Goal: Task Accomplishment & Management: Use online tool/utility

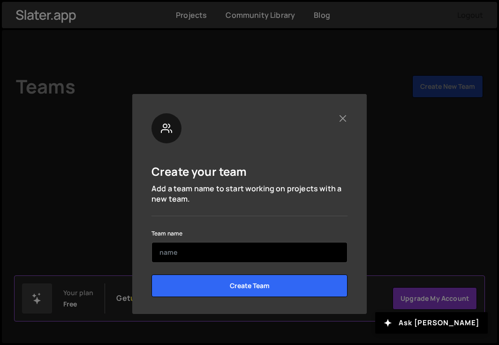
click at [195, 251] on input "text" at bounding box center [250, 252] width 196 height 21
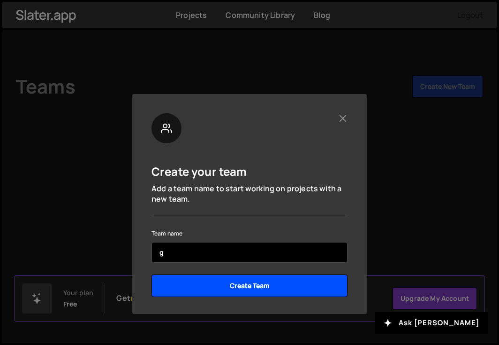
type input "g"
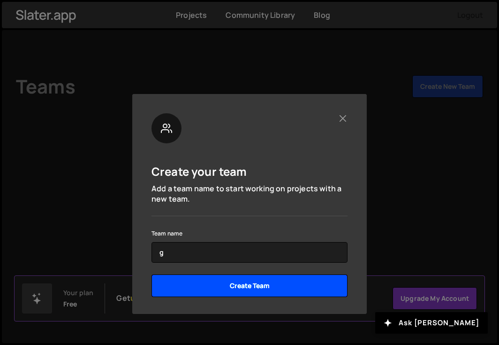
click at [180, 282] on input "Create Team" at bounding box center [250, 285] width 196 height 23
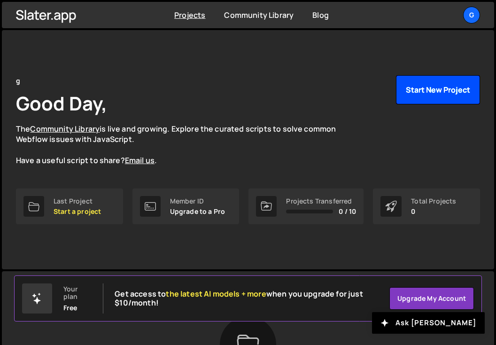
click at [434, 88] on button "Start New Project" at bounding box center [438, 89] width 84 height 29
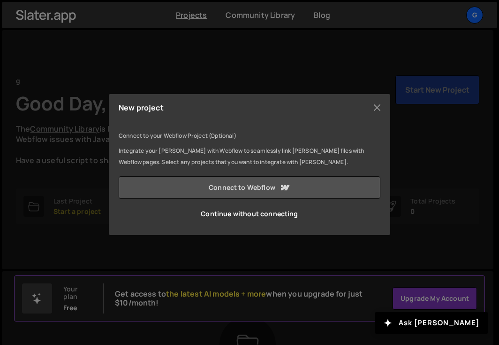
click at [241, 189] on link "Connect to Webflow" at bounding box center [250, 187] width 262 height 23
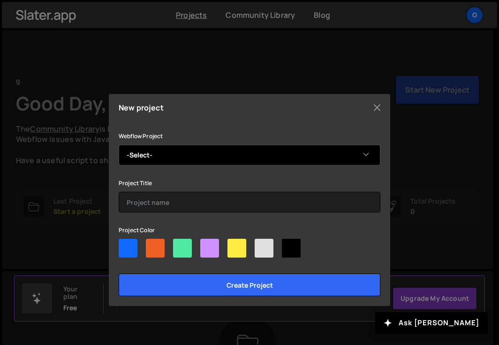
click at [189, 150] on select "-Select- Constellation Luxury Residences" at bounding box center [250, 155] width 262 height 21
select select "6897af38b132866f78298c79"
click at [119, 145] on select "-Select- Constellation Luxury Residences" at bounding box center [250, 155] width 262 height 21
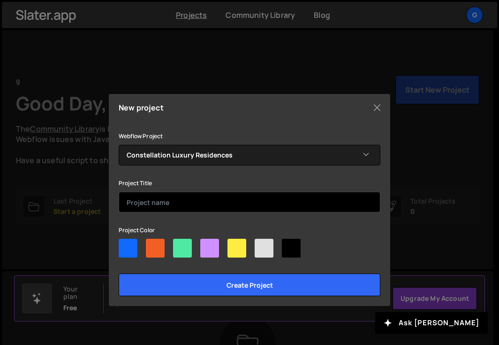
click at [169, 206] on input "text" at bounding box center [250, 202] width 262 height 21
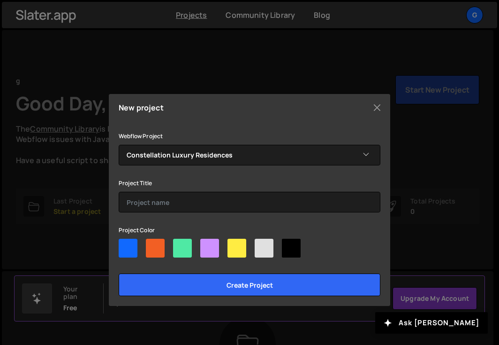
click at [294, 253] on div at bounding box center [291, 247] width 19 height 19
click at [288, 245] on input"] "radio" at bounding box center [285, 241] width 6 height 6
radio input"] "true"
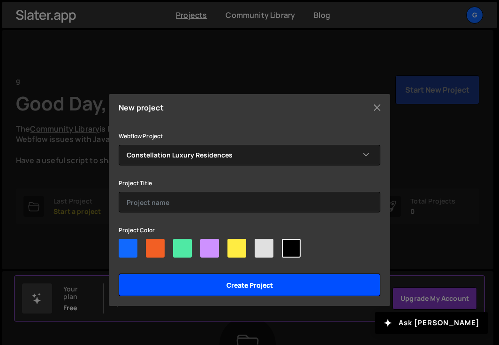
click at [276, 282] on input "Create project" at bounding box center [250, 284] width 262 height 23
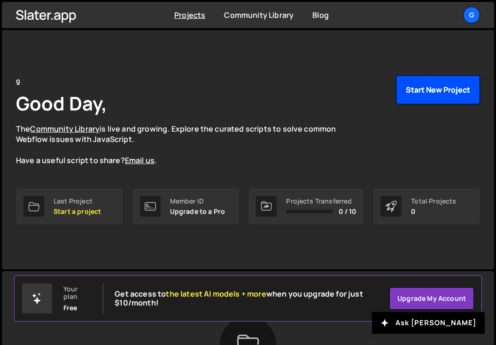
click at [424, 90] on button "Start New Project" at bounding box center [438, 89] width 84 height 29
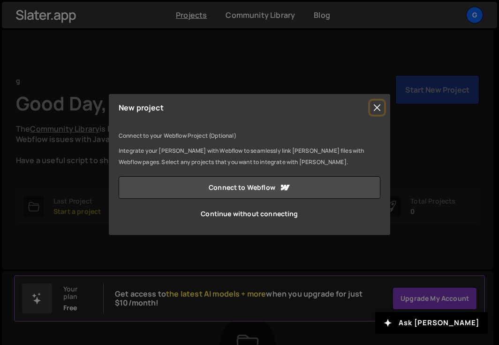
click at [379, 108] on button "Close" at bounding box center [377, 107] width 14 height 14
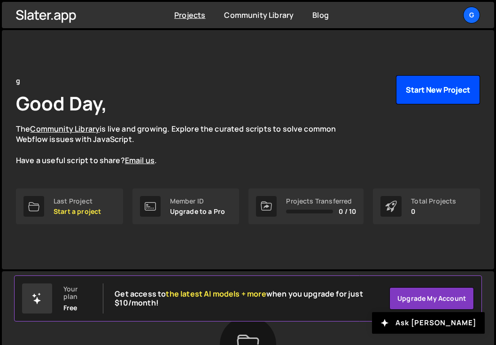
click at [415, 87] on button "Start New Project" at bounding box center [438, 89] width 84 height 29
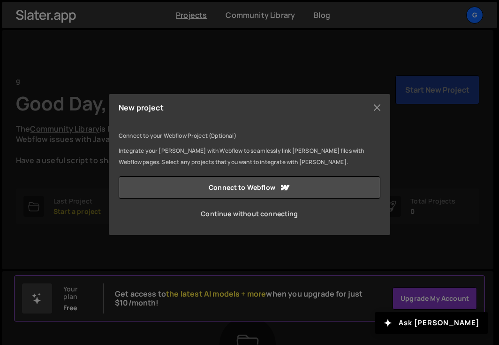
click at [259, 214] on link "Continue without connecting" at bounding box center [250, 213] width 262 height 23
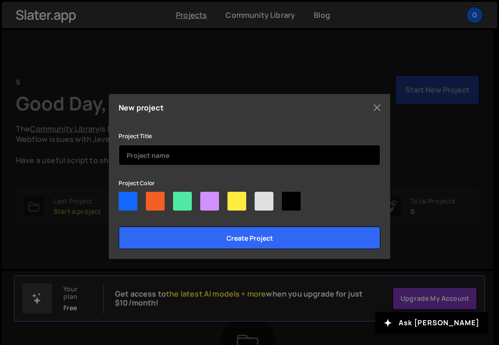
click at [162, 151] on input "text" at bounding box center [250, 155] width 262 height 21
type input "Constellation Luxury Residences"
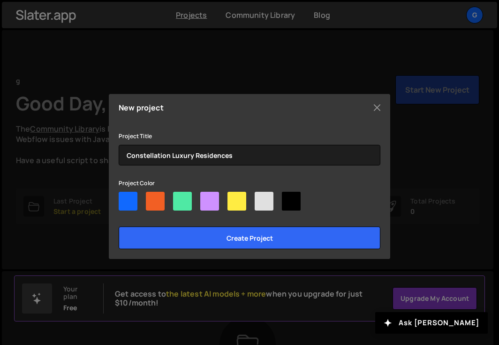
click at [291, 207] on div at bounding box center [291, 201] width 19 height 19
click at [288, 198] on input"] "radio" at bounding box center [285, 195] width 6 height 6
radio input"] "true"
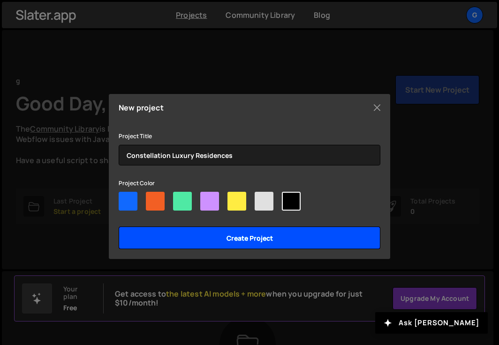
click at [270, 239] on input "Create project" at bounding box center [250, 237] width 262 height 23
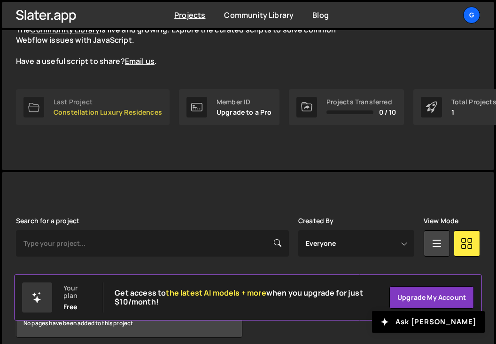
scroll to position [140, 0]
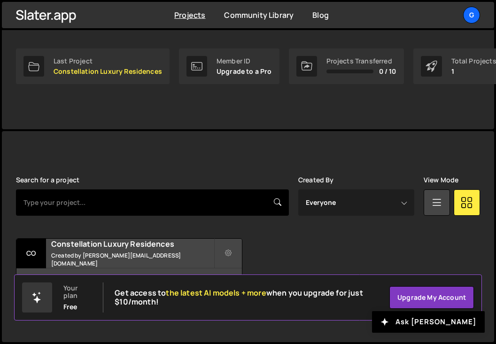
click at [114, 195] on input "text" at bounding box center [152, 202] width 273 height 26
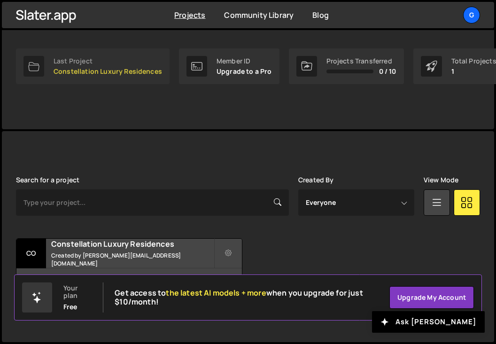
click at [61, 69] on p "Constellation Luxury Residences" at bounding box center [108, 72] width 108 height 8
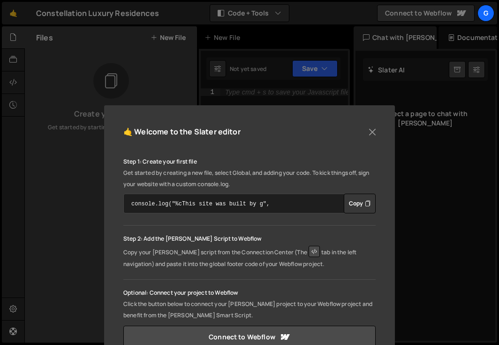
click at [269, 207] on textarea "console.log("%cThis site was built by g", "background:blue;color:#fff;padding: …" at bounding box center [249, 203] width 253 height 20
click at [369, 133] on button "Close" at bounding box center [373, 132] width 14 height 14
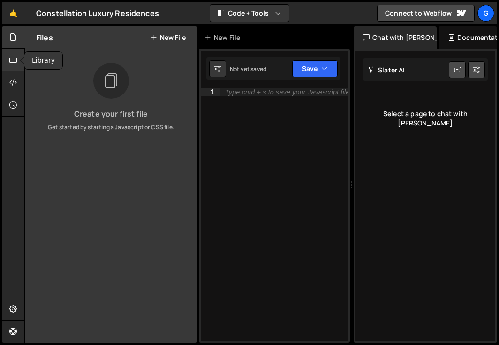
click at [17, 59] on icon at bounding box center [13, 59] width 8 height 10
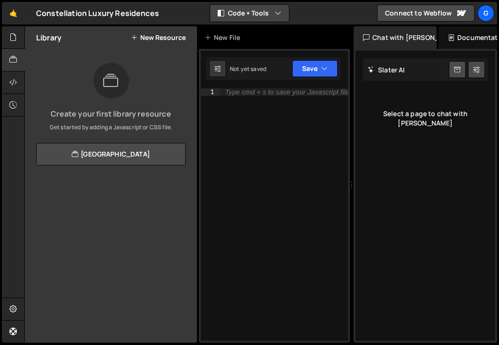
click at [252, 13] on button "Code + Tools" at bounding box center [249, 13] width 79 height 17
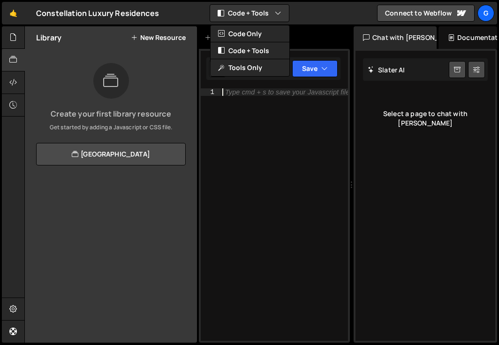
click at [252, 101] on div "Type cmd + s to save your Javascript file." at bounding box center [285, 221] width 128 height 267
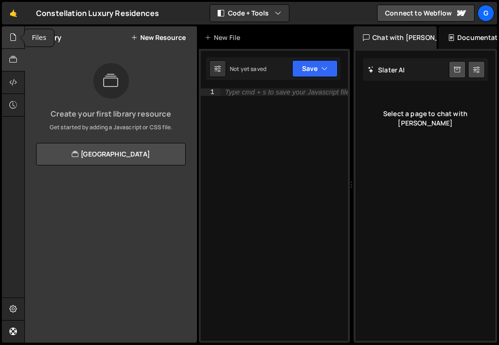
click at [10, 40] on icon at bounding box center [13, 37] width 8 height 10
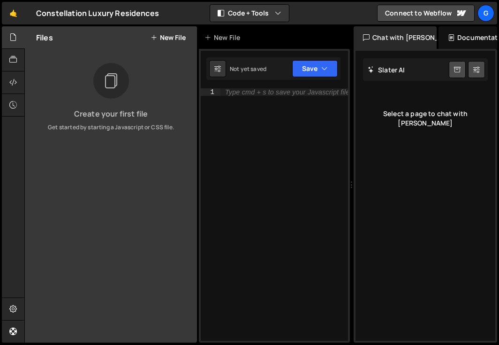
click at [234, 92] on div "Type cmd + s to save your Javascript file." at bounding box center [288, 92] width 126 height 7
click at [454, 37] on div "Documentation" at bounding box center [468, 37] width 59 height 23
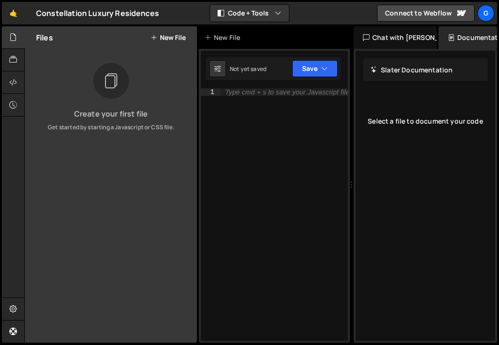
click at [389, 73] on h2 "Slater Documentation" at bounding box center [412, 69] width 82 height 9
click at [390, 65] on h2 "Slater Documentation" at bounding box center [412, 69] width 82 height 9
click at [390, 71] on h2 "Slater Documentation" at bounding box center [412, 69] width 82 height 9
drag, startPoint x: 414, startPoint y: 129, endPoint x: 421, endPoint y: 123, distance: 9.3
click at [415, 128] on div "Select a file to document your code" at bounding box center [425, 121] width 125 height 38
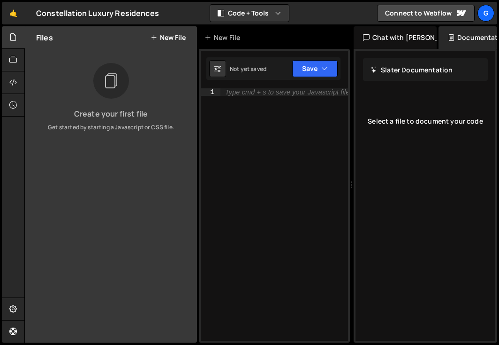
click at [400, 70] on h2 "Slater Documentation" at bounding box center [412, 69] width 82 height 9
click at [284, 10] on button "Code + Tools" at bounding box center [249, 13] width 79 height 17
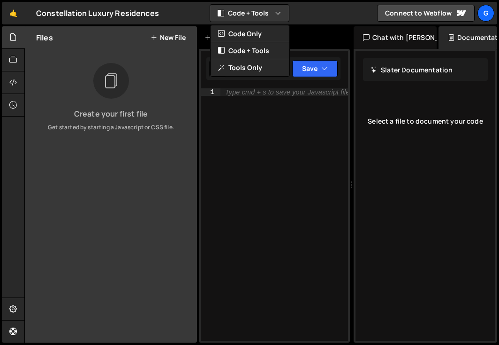
click at [420, 68] on h2 "Slater Documentation" at bounding box center [412, 69] width 82 height 9
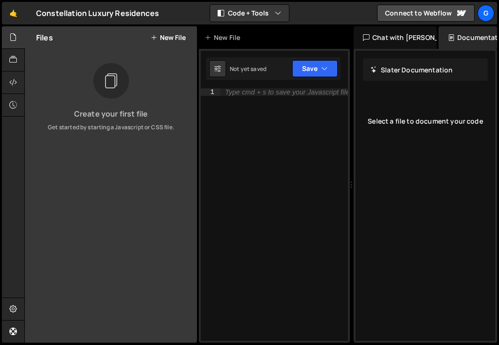
click at [458, 40] on div "Documentation" at bounding box center [468, 37] width 59 height 23
click at [458, 39] on div "Documentation" at bounding box center [468, 37] width 59 height 23
click at [231, 36] on div "New File" at bounding box center [224, 37] width 39 height 9
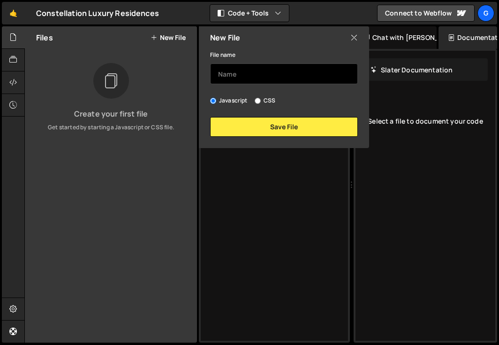
click at [252, 77] on input "text" at bounding box center [284, 73] width 148 height 21
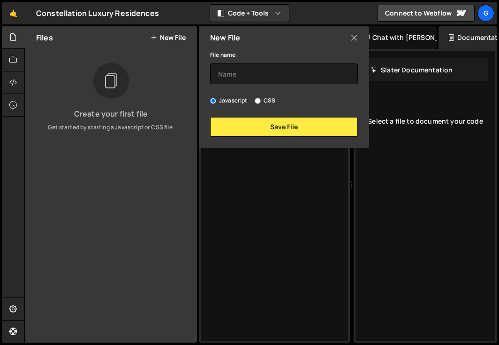
click at [257, 103] on input "CSS" at bounding box center [258, 101] width 6 height 6
radio input "true"
click at [214, 104] on label "Javascript" at bounding box center [229, 100] width 38 height 9
click at [214, 104] on input "Javascript" at bounding box center [213, 101] width 6 height 6
radio input "true"
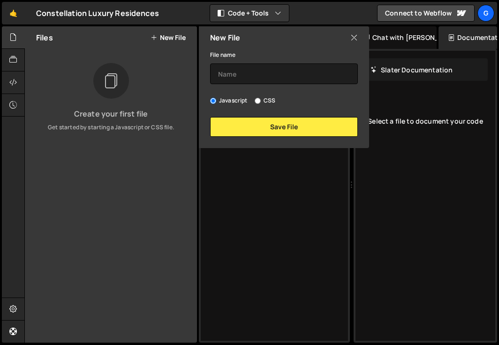
click at [269, 104] on label "CSS" at bounding box center [265, 100] width 21 height 9
click at [261, 104] on input "CSS" at bounding box center [258, 101] width 6 height 6
click at [352, 38] on icon at bounding box center [355, 37] width 8 height 10
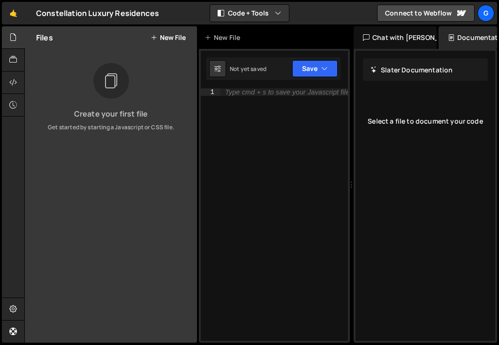
click at [451, 41] on div "Documentation" at bounding box center [468, 37] width 59 height 23
click at [420, 95] on div "Slater Documentation Edit Update with Slater AI Save Cancel Please hold. Genera…" at bounding box center [426, 196] width 140 height 290
click at [403, 119] on div "Select a file to document your code" at bounding box center [425, 121] width 125 height 38
click at [398, 120] on div "Select a file to document your code" at bounding box center [425, 121] width 125 height 38
drag, startPoint x: 398, startPoint y: 120, endPoint x: 364, endPoint y: 100, distance: 39.3
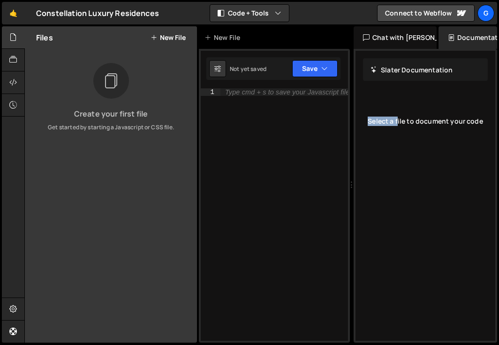
click at [364, 100] on div "Slater Documentation Edit Update with Slater AI Save Cancel Please hold. Genera…" at bounding box center [426, 196] width 140 height 290
click at [377, 74] on div "Slater Documentation Edit Update with Slater AI Save Cancel" at bounding box center [425, 69] width 125 height 23
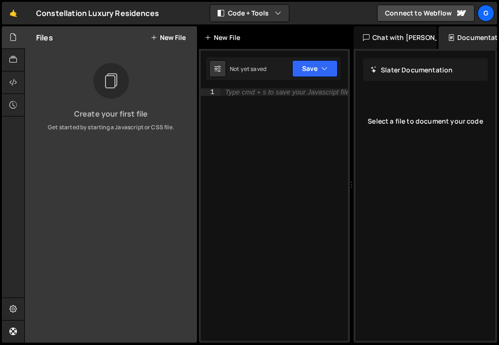
click at [228, 40] on div "New File" at bounding box center [224, 37] width 39 height 9
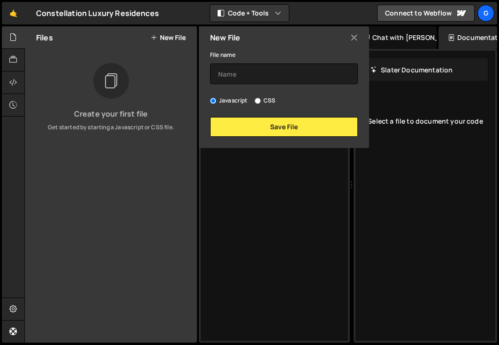
click at [259, 104] on label "CSS" at bounding box center [265, 100] width 21 height 9
click at [259, 104] on input "CSS" at bounding box center [258, 101] width 6 height 6
radio input "true"
click at [261, 138] on div "New File File name Javascript CSS Save File" at bounding box center [283, 87] width 172 height 122
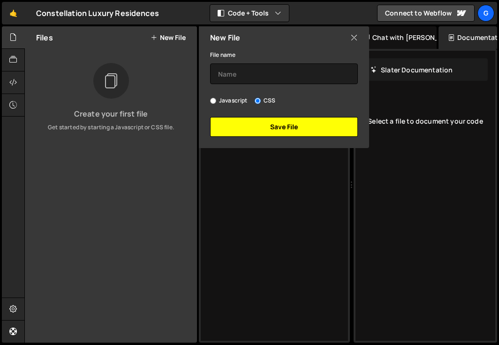
click at [257, 130] on button "Save File" at bounding box center [284, 127] width 148 height 20
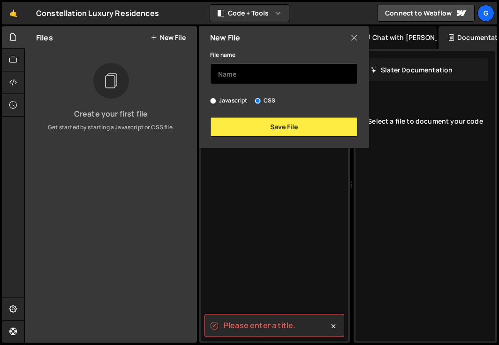
click at [273, 73] on input "text" at bounding box center [284, 73] width 148 height 21
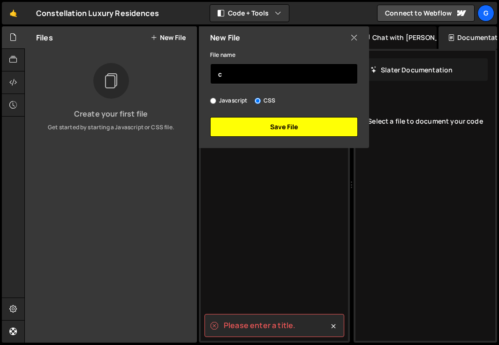
type input "c"
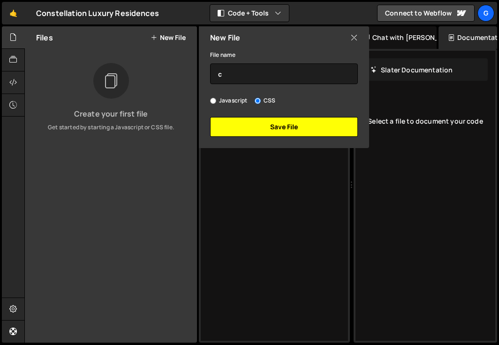
click at [288, 118] on button "Save File" at bounding box center [284, 127] width 148 height 20
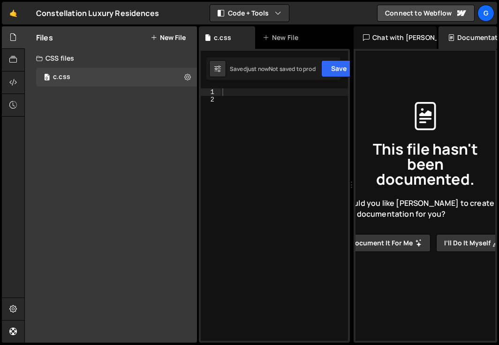
click at [377, 241] on button "Document it for me" at bounding box center [387, 243] width 88 height 18
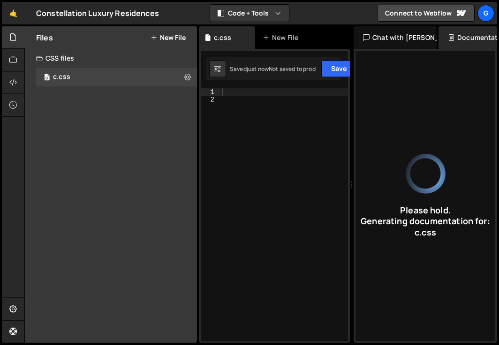
click at [438, 176] on div at bounding box center [426, 173] width 31 height 31
click at [185, 78] on icon at bounding box center [187, 76] width 7 height 9
type input "Python function checks if an integer is a palindrome by comparing its string re…"
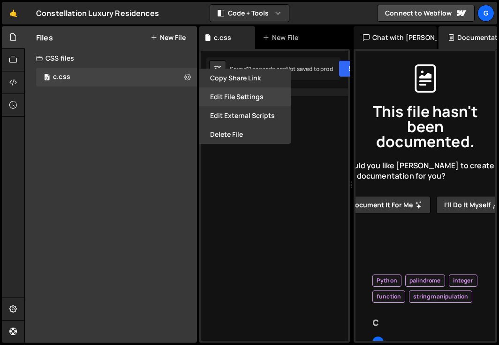
type input "c"
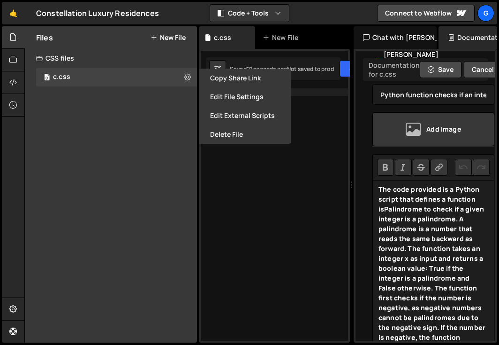
scroll to position [146, 0]
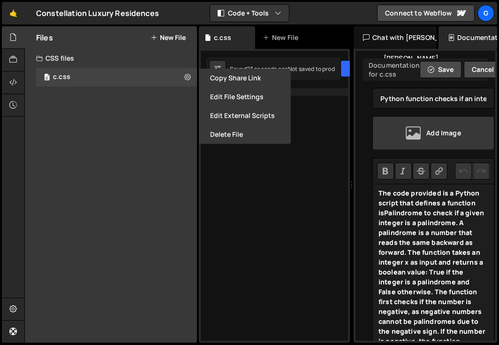
click at [424, 124] on div "Add Image" at bounding box center [434, 133] width 122 height 34
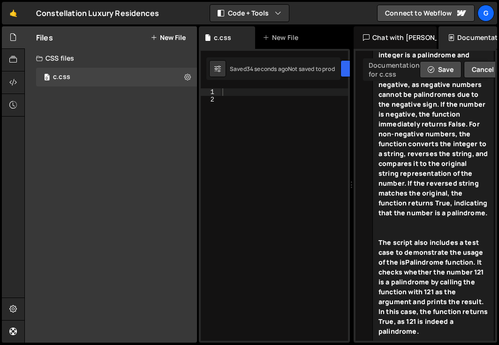
scroll to position [376, 0]
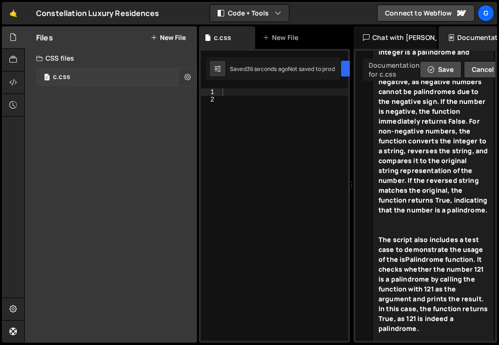
click at [189, 75] on icon at bounding box center [187, 76] width 7 height 9
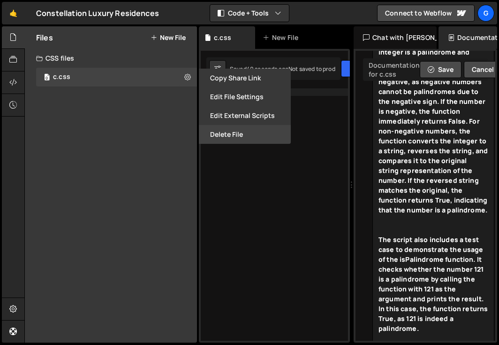
click at [223, 135] on button "Delete File" at bounding box center [245, 134] width 92 height 19
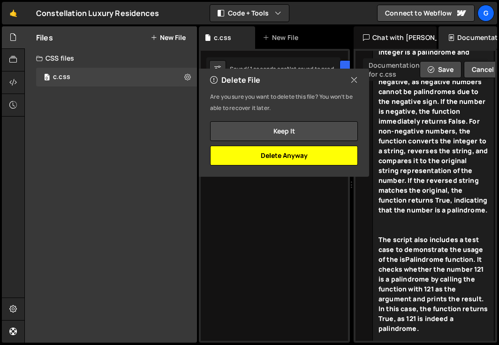
click at [276, 157] on button "Delete Anyway" at bounding box center [284, 156] width 148 height 20
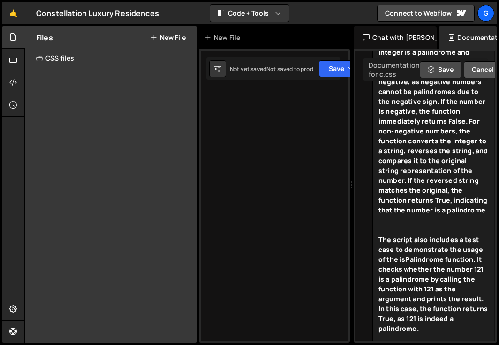
click at [476, 66] on button "Cancel" at bounding box center [483, 69] width 38 height 17
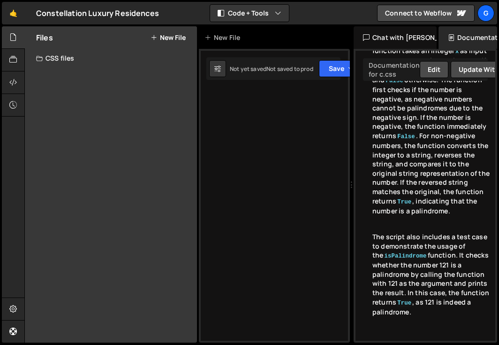
scroll to position [0, 0]
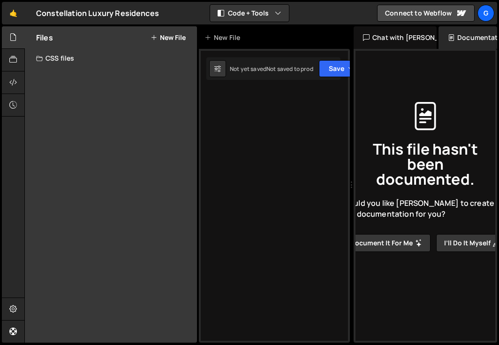
click at [461, 242] on button "I’ll do it myself" at bounding box center [473, 243] width 72 height 18
click at [451, 247] on button "I’ll do it myself" at bounding box center [473, 243] width 72 height 18
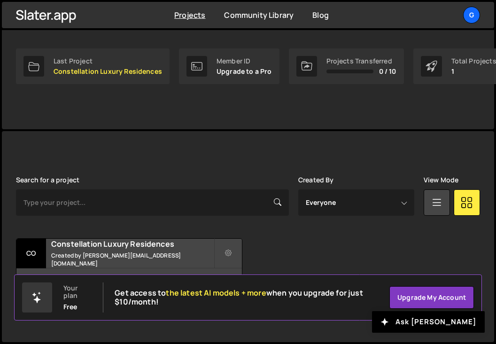
scroll to position [140, 0]
click at [121, 72] on p "Constellation Luxury Residences" at bounding box center [108, 72] width 108 height 8
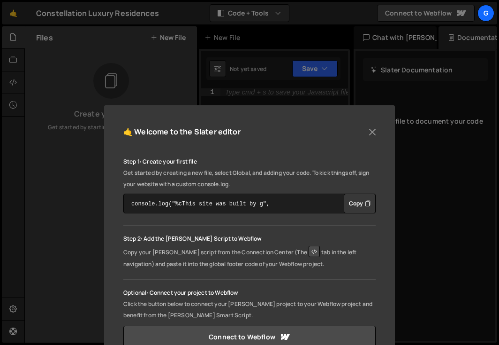
scroll to position [21, 0]
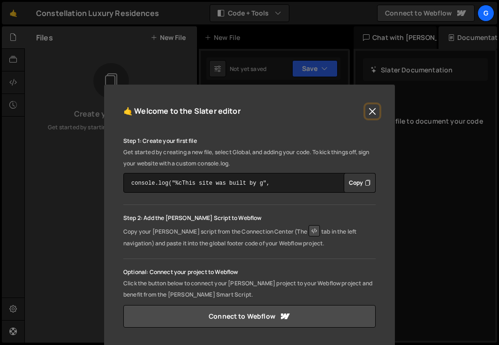
click at [366, 110] on button "Close" at bounding box center [373, 111] width 14 height 14
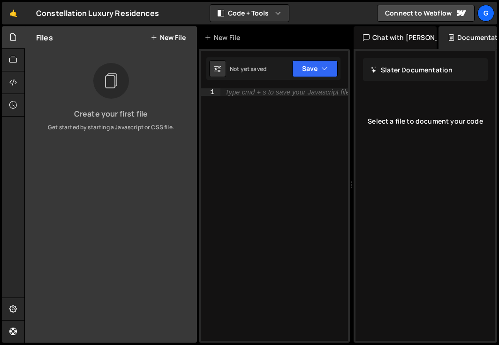
click at [229, 95] on div "Type cmd + s to save your Javascript file." at bounding box center [285, 221] width 128 height 267
click at [219, 93] on div "1" at bounding box center [211, 92] width 20 height 8
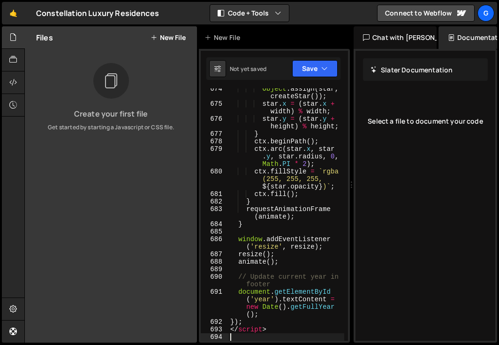
scroll to position [7491, 0]
click at [314, 72] on button "Save" at bounding box center [315, 68] width 46 height 17
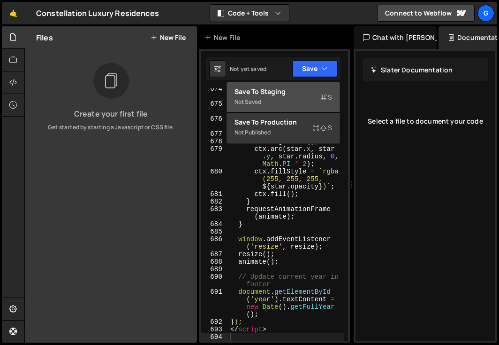
click at [273, 100] on div "Not saved" at bounding box center [284, 101] width 98 height 11
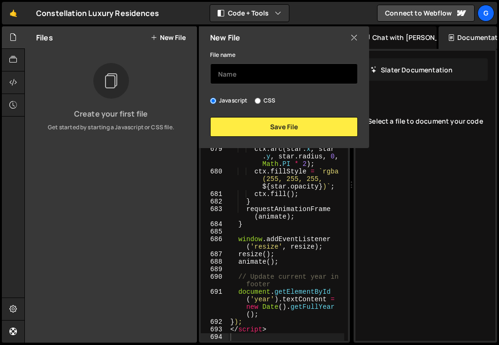
click at [248, 74] on input "text" at bounding box center [284, 73] width 148 height 21
type input "demo"
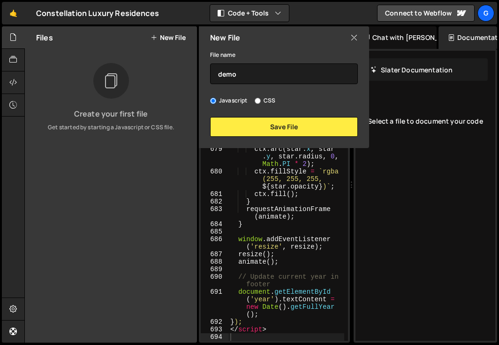
click at [257, 106] on div "File name demo Javascript CSS Save File" at bounding box center [284, 93] width 170 height 88
click at [258, 103] on input "CSS" at bounding box center [258, 101] width 6 height 6
radio input "true"
click at [228, 101] on label "Javascript" at bounding box center [229, 100] width 38 height 9
click at [216, 101] on input "Javascript" at bounding box center [213, 101] width 6 height 6
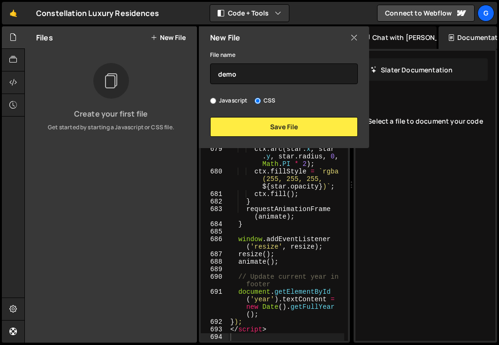
radio input "true"
click at [261, 102] on input "CSS" at bounding box center [258, 101] width 6 height 6
radio input "true"
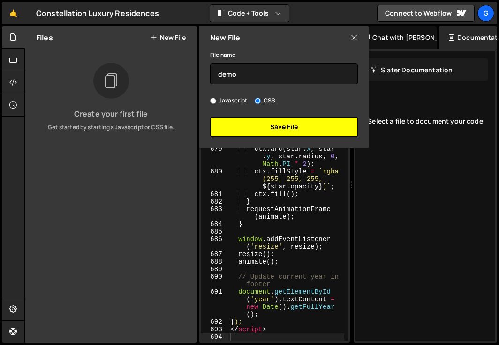
click at [260, 123] on button "Save File" at bounding box center [284, 127] width 148 height 20
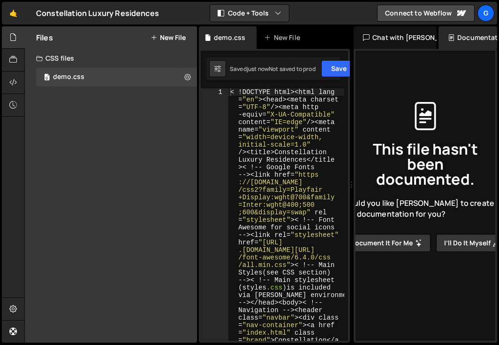
click at [399, 238] on button "Document it for me" at bounding box center [387, 243] width 88 height 18
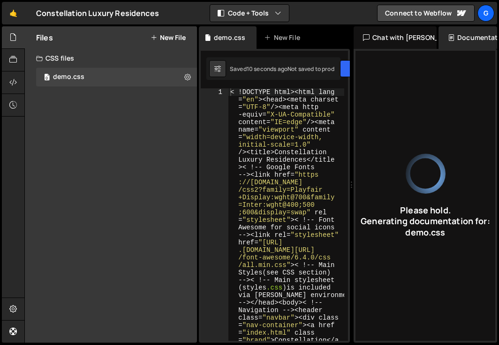
type input "Luxury residences webpage with navigation, hero section, perks, and starfield a…"
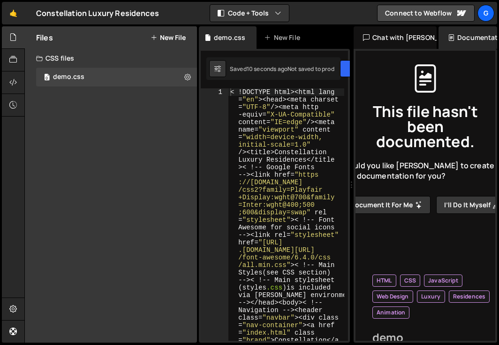
type input "demo"
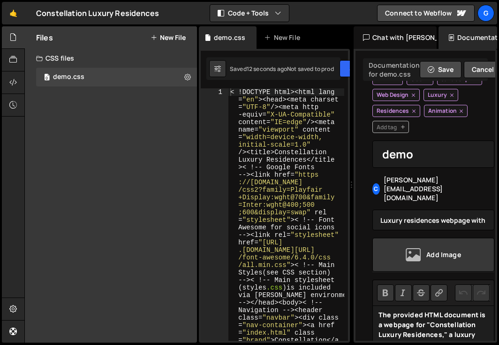
scroll to position [27, 0]
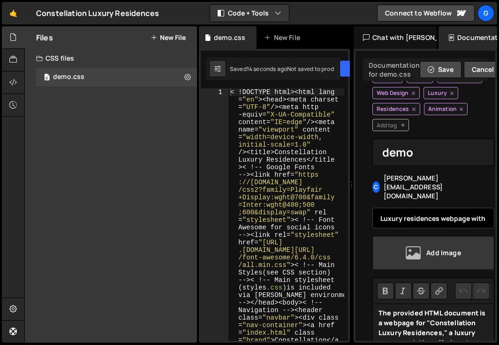
click at [432, 207] on input "Luxury residences webpage with navigation, hero section, perks, and starfield a…" at bounding box center [434, 217] width 122 height 21
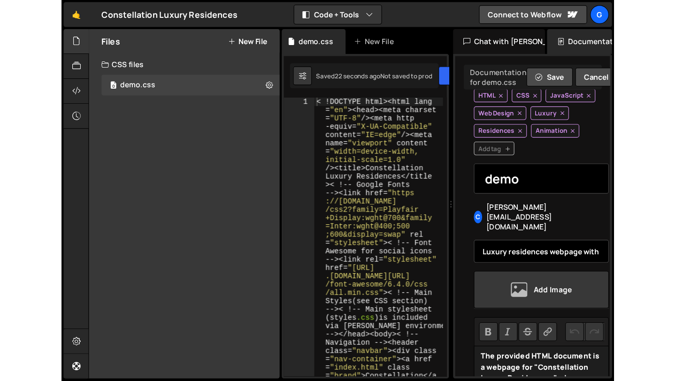
scroll to position [0, 0]
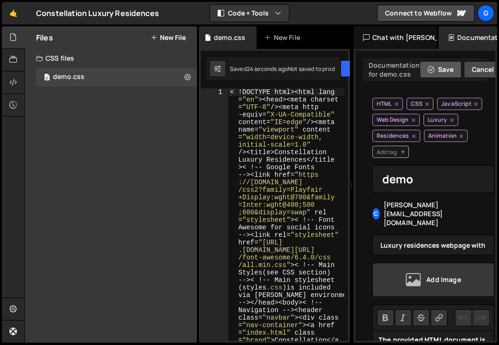
click at [442, 70] on button "Save" at bounding box center [441, 69] width 42 height 17
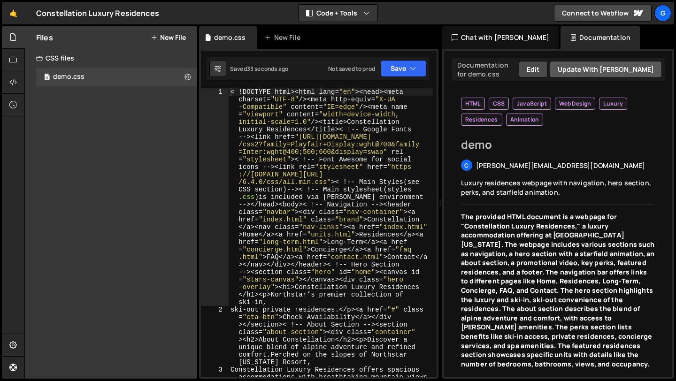
click at [499, 72] on button "Update with [PERSON_NAME]" at bounding box center [606, 69] width 112 height 17
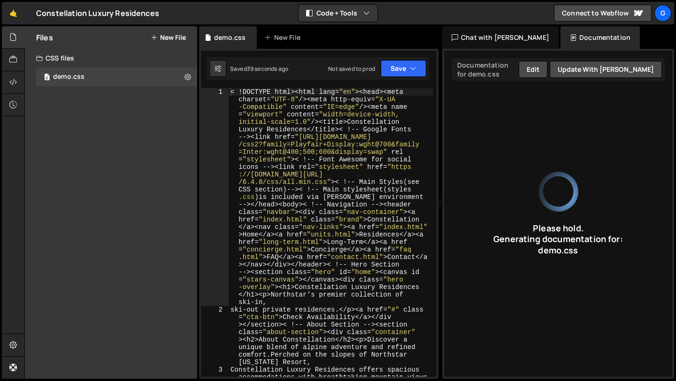
type input "Luxury residences webpage with ski-in access, concierge services, and starfield…"
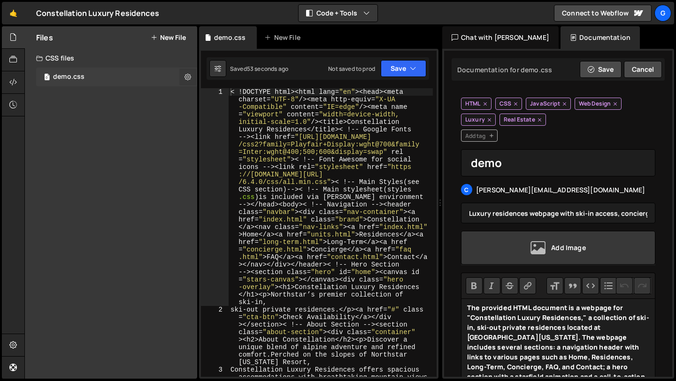
click at [187, 76] on icon at bounding box center [187, 76] width 7 height 9
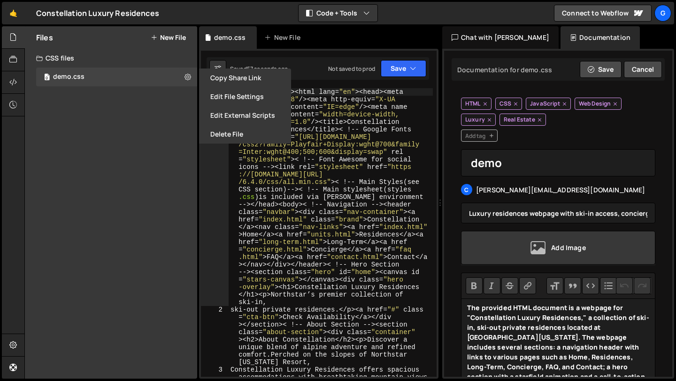
click at [98, 210] on div "Files New File Create your first file Get started by starting a Javascript or C…" at bounding box center [111, 202] width 172 height 353
click at [357, 12] on button "Code + Tools" at bounding box center [338, 13] width 79 height 17
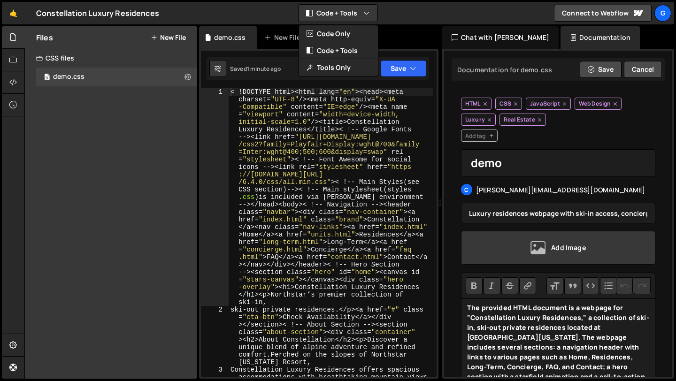
click at [153, 183] on div "Files New File Create your first file Get started by starting a Javascript or C…" at bounding box center [111, 202] width 172 height 353
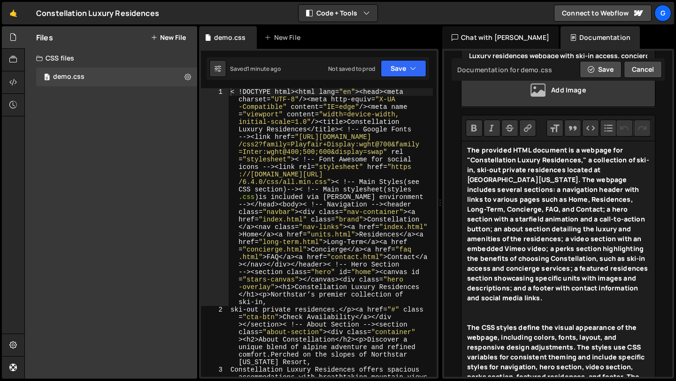
scroll to position [342, 0]
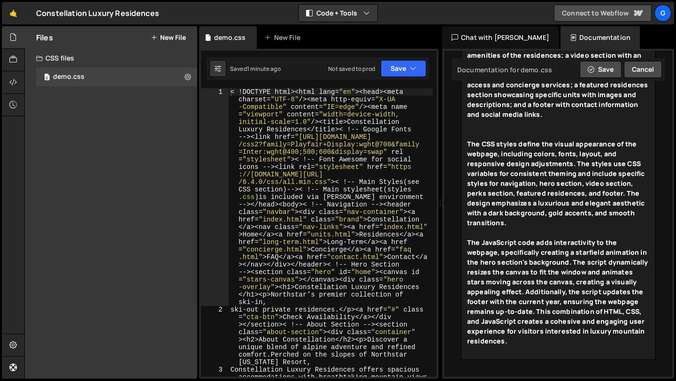
click at [499, 13] on link "Connect to Webflow" at bounding box center [603, 13] width 98 height 17
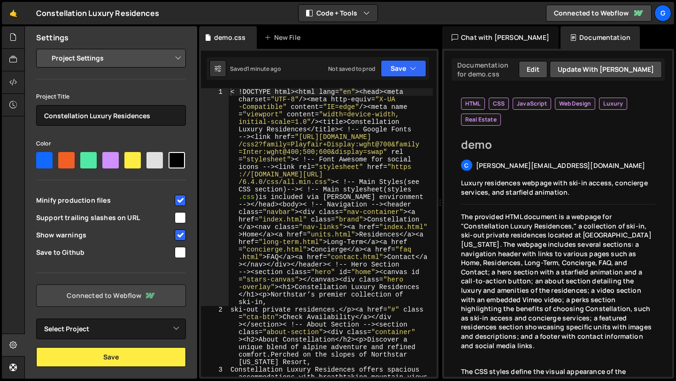
click at [72, 297] on link "Connected to Webflow" at bounding box center [111, 295] width 150 height 23
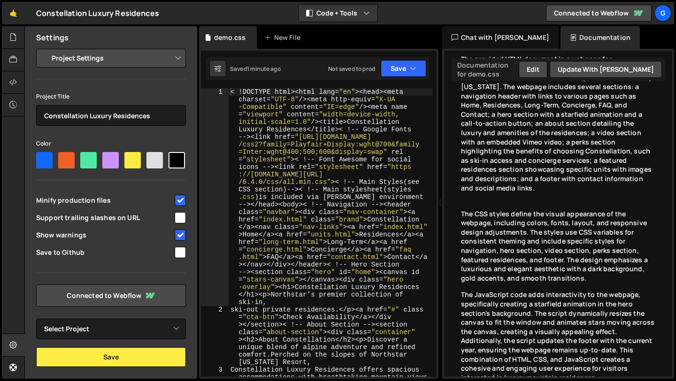
scroll to position [187, 0]
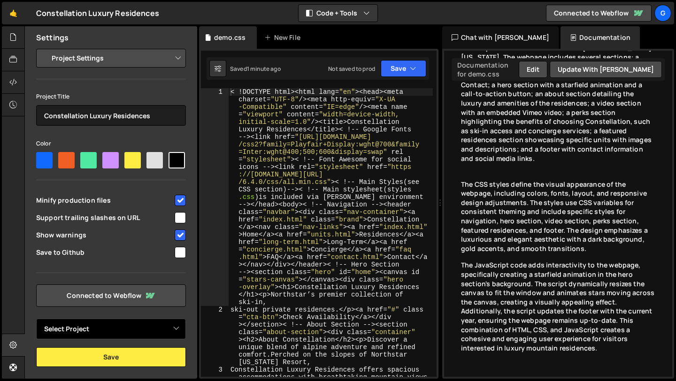
click at [92, 334] on select "Select Project Constellation Luxury Residences" at bounding box center [111, 329] width 150 height 21
select select "6897af38b132866f78298c79"
click at [36, 319] on select "Select Project Constellation Luxury Residences" at bounding box center [111, 329] width 150 height 21
click at [128, 330] on select "Select Project Constellation Luxury Residences" at bounding box center [111, 329] width 150 height 21
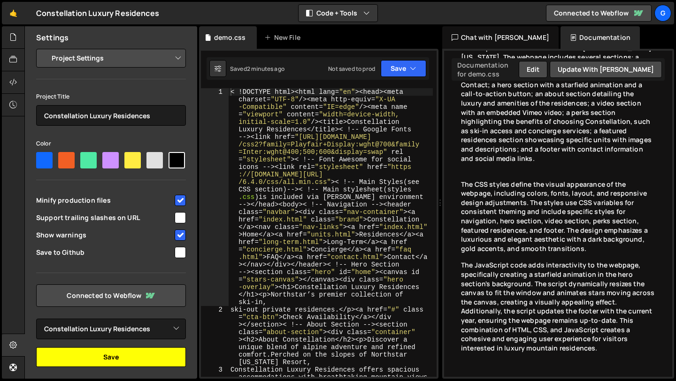
click at [107, 356] on button "Save" at bounding box center [111, 357] width 150 height 20
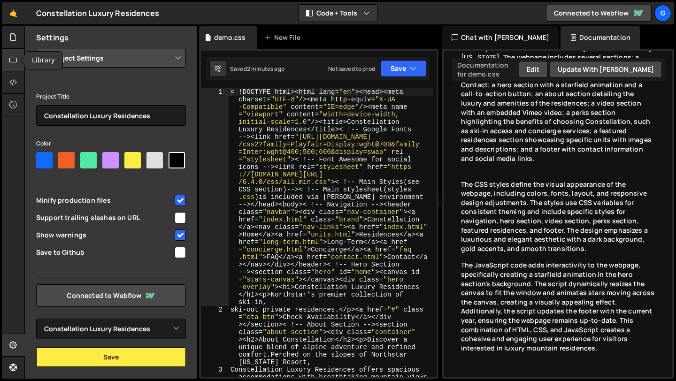
click at [6, 58] on div at bounding box center [13, 60] width 23 height 23
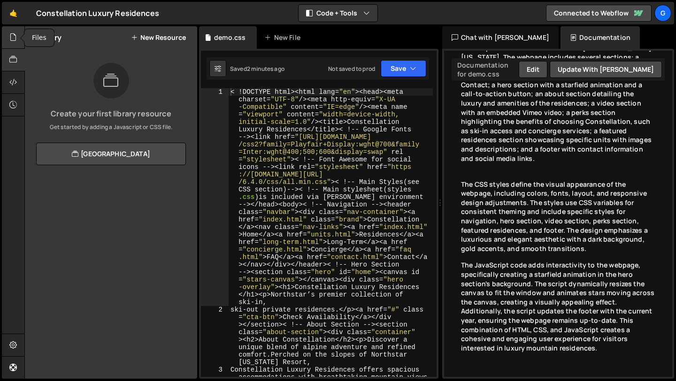
click at [15, 38] on icon at bounding box center [13, 37] width 8 height 10
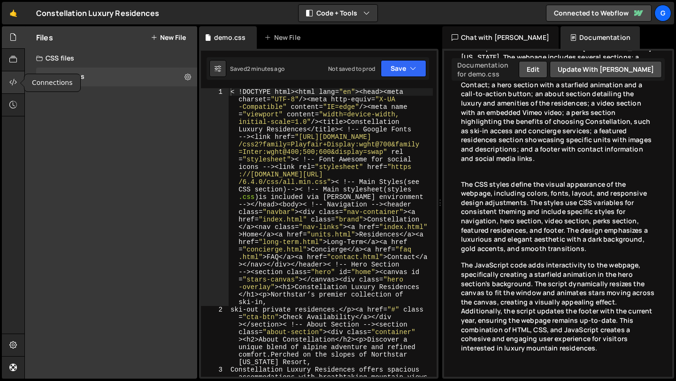
click at [12, 83] on icon at bounding box center [13, 82] width 8 height 10
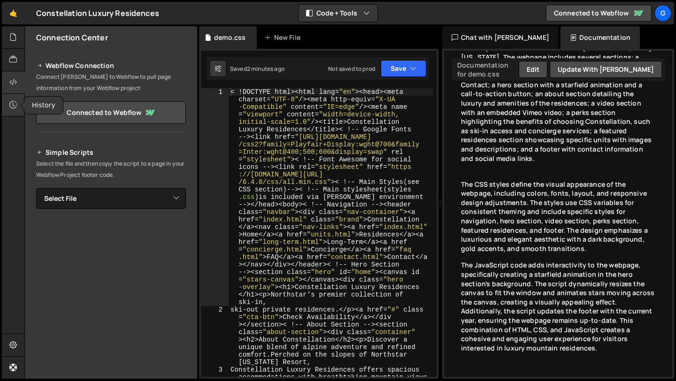
click at [4, 111] on div at bounding box center [13, 105] width 23 height 23
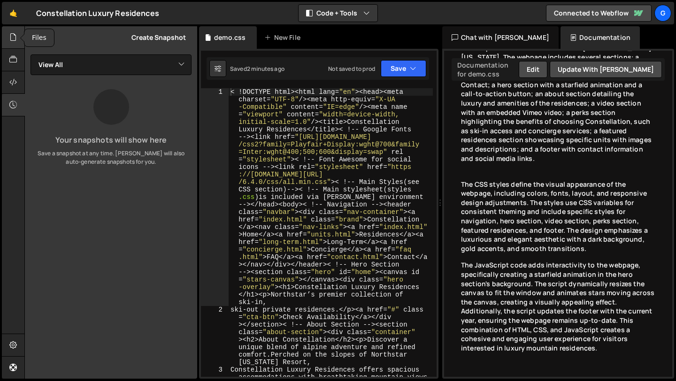
click at [19, 45] on div at bounding box center [13, 37] width 23 height 23
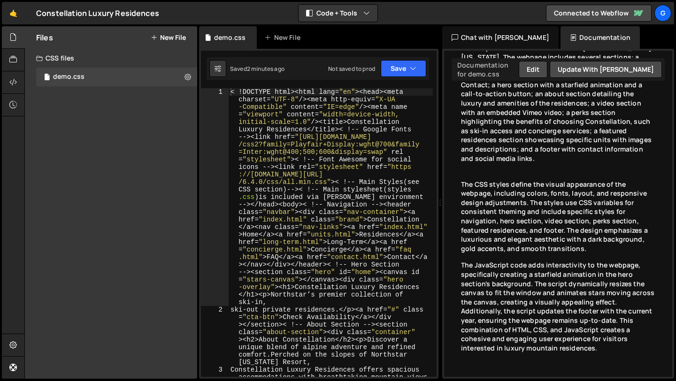
click at [504, 42] on div "Chat with [PERSON_NAME]" at bounding box center [500, 37] width 116 height 23
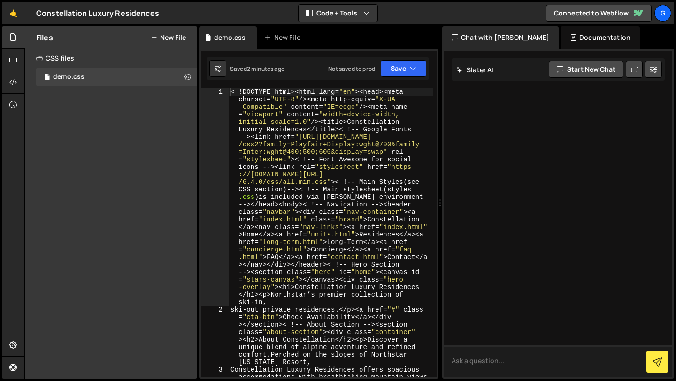
click at [473, 347] on textarea at bounding box center [558, 361] width 228 height 32
click at [666, 8] on div "g" at bounding box center [662, 13] width 17 height 17
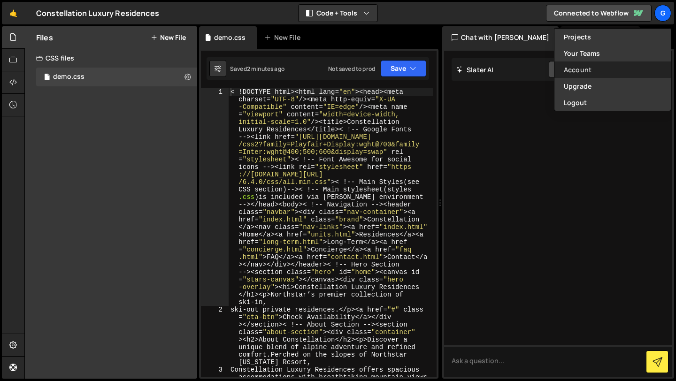
click at [571, 66] on link "Account" at bounding box center [612, 69] width 116 height 16
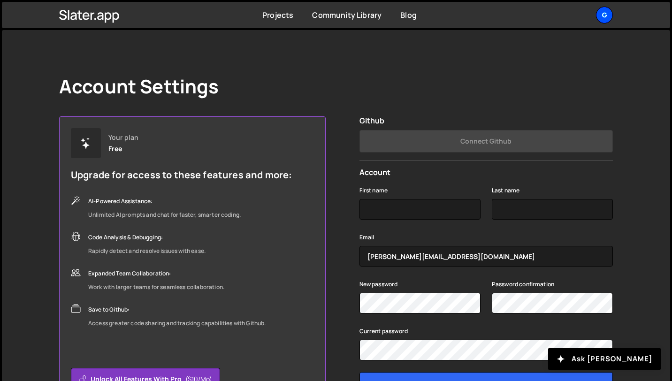
click at [612, 15] on div "g" at bounding box center [604, 15] width 17 height 17
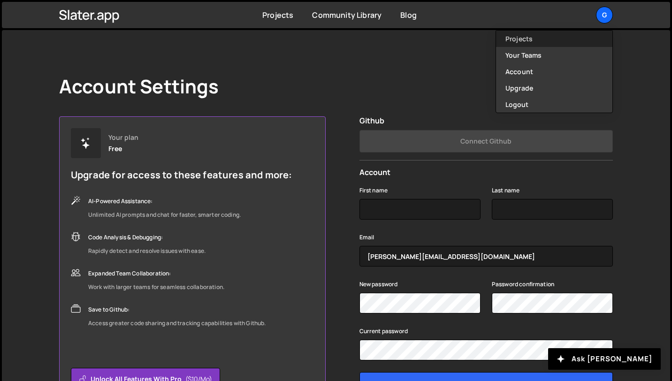
click at [543, 38] on link "Projects" at bounding box center [554, 39] width 116 height 16
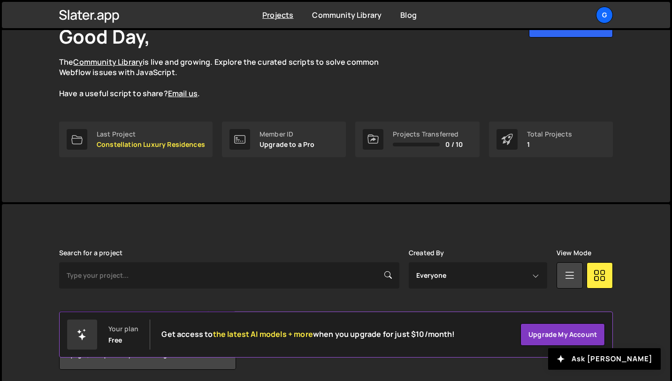
scroll to position [102, 0]
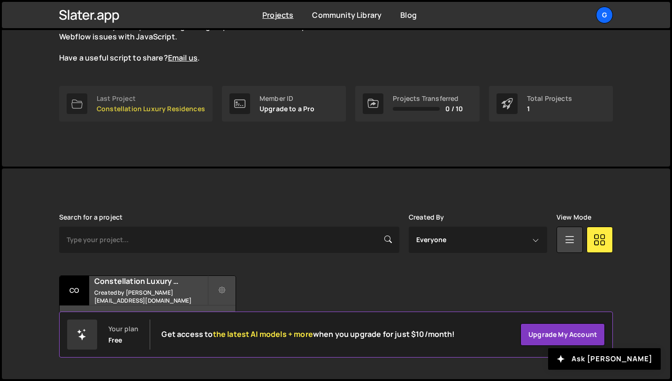
click at [114, 98] on div "Last Project" at bounding box center [151, 99] width 108 height 8
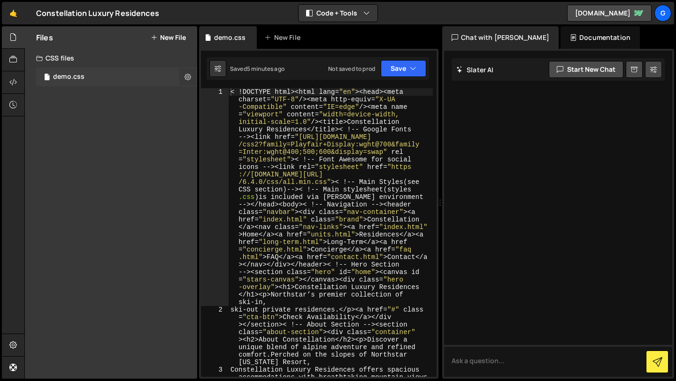
click at [190, 77] on icon at bounding box center [187, 76] width 7 height 9
